Goal: Transaction & Acquisition: Download file/media

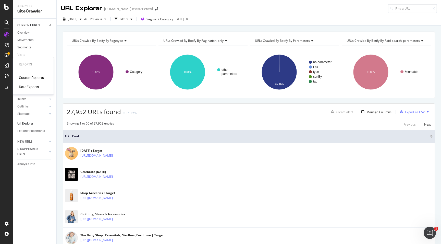
click at [28, 88] on div "DataExports" at bounding box center [29, 86] width 20 height 5
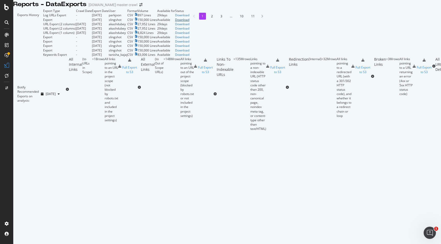
click at [189, 22] on div "Download" at bounding box center [182, 20] width 14 height 4
click at [43, 28] on div "Exports History" at bounding box center [28, 33] width 30 height 48
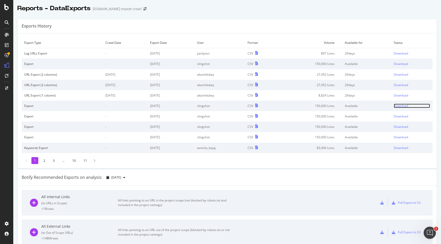
click at [398, 106] on div "Download" at bounding box center [400, 106] width 14 height 4
click at [262, 30] on div "Exports History" at bounding box center [227, 26] width 419 height 14
